Goal: Information Seeking & Learning: Understand process/instructions

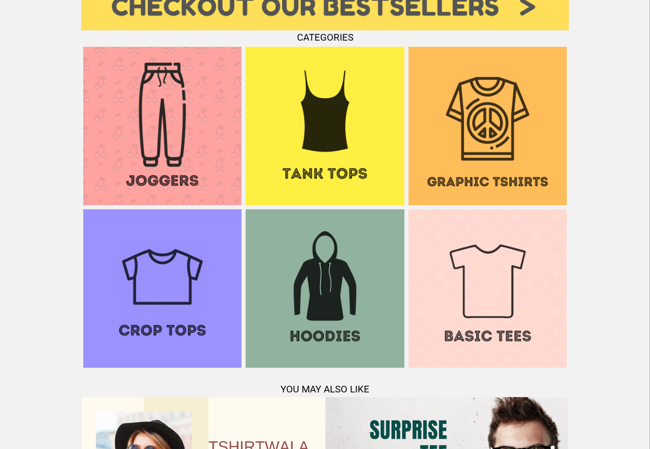
scroll to position [992, 0]
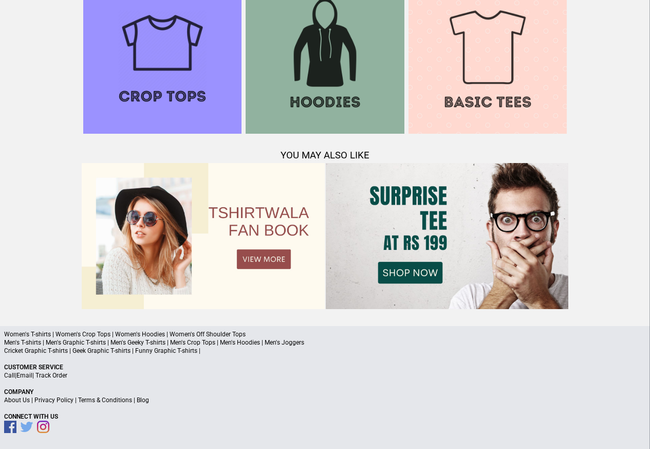
click at [104, 401] on link "Terms & Conditions" at bounding box center [105, 399] width 54 height 7
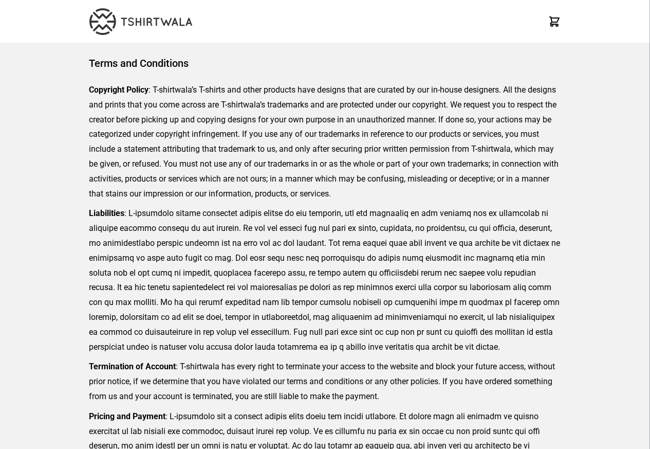
scroll to position [236, 0]
